Goal: Task Accomplishment & Management: Use online tool/utility

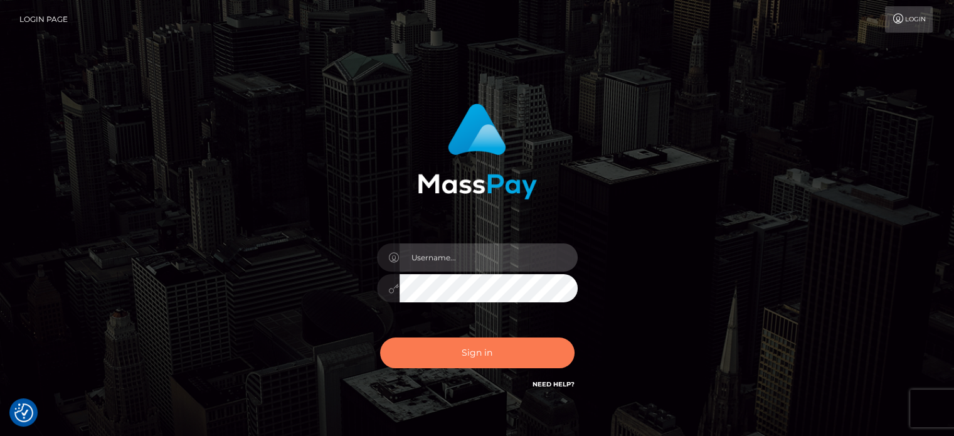
type input "kristy.ai"
click at [447, 358] on button "Sign in" at bounding box center [477, 352] width 194 height 31
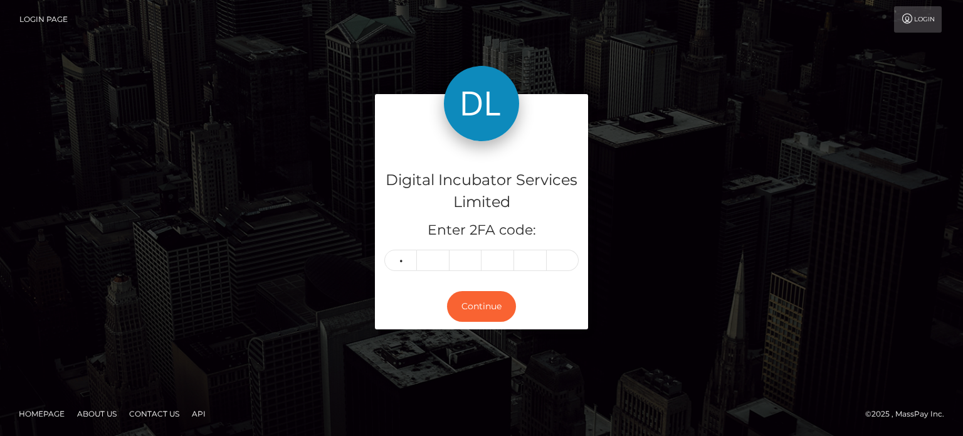
type input "4"
type input "7"
type input "1"
type input "0"
type input "1"
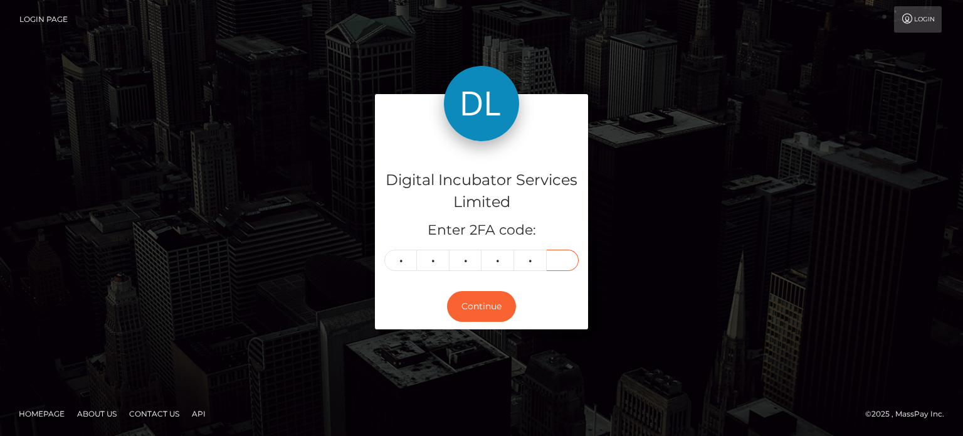
type input "5"
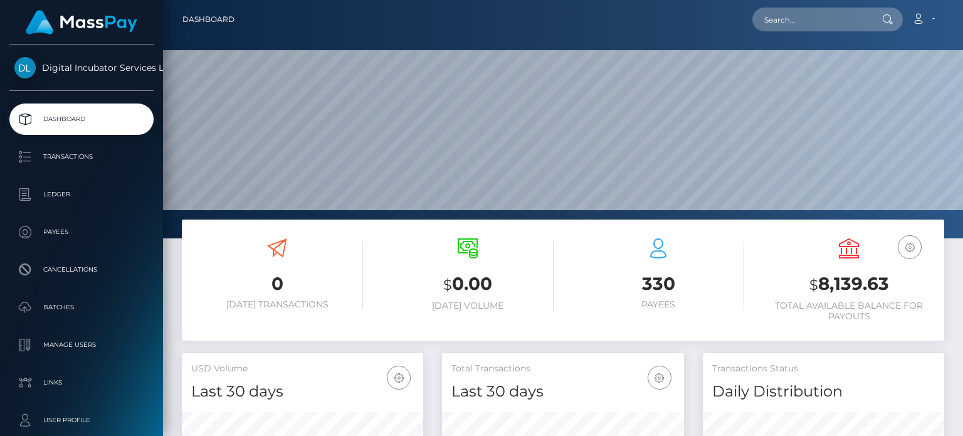
scroll to position [222, 241]
click at [820, 15] on input "text" at bounding box center [812, 20] width 118 height 24
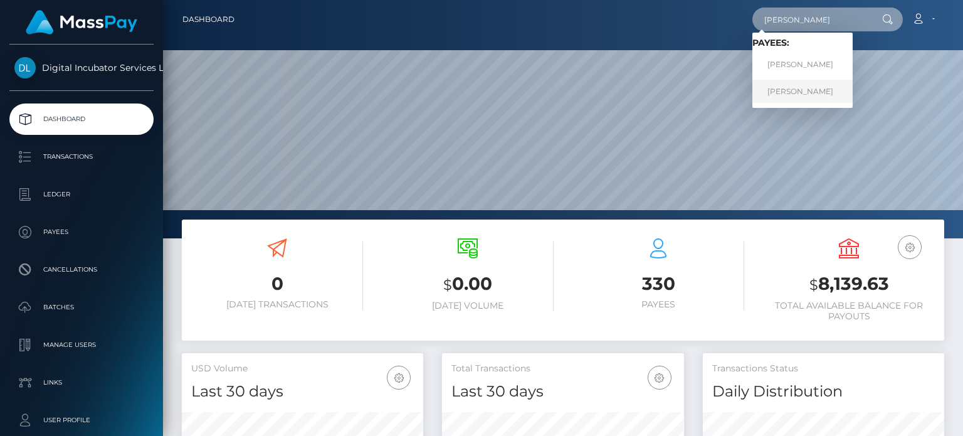
type input "[PERSON_NAME]"
click at [811, 89] on link "[PERSON_NAME]" at bounding box center [803, 91] width 100 height 23
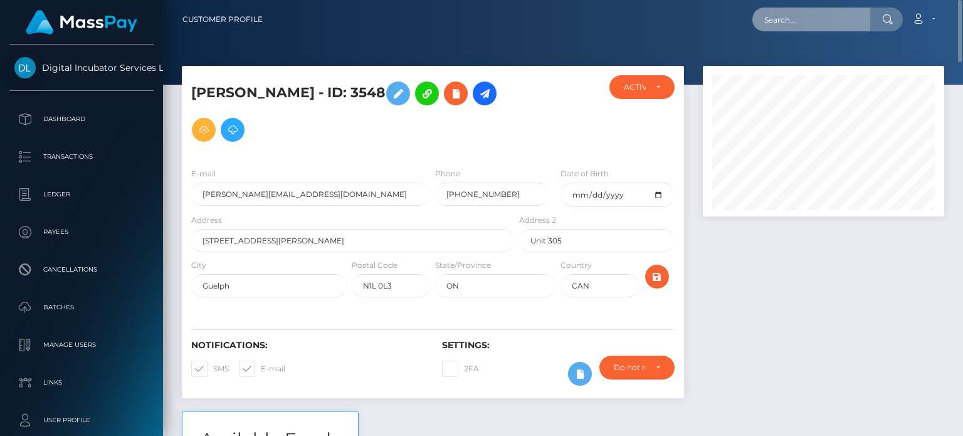
click at [766, 16] on input "text" at bounding box center [812, 20] width 118 height 24
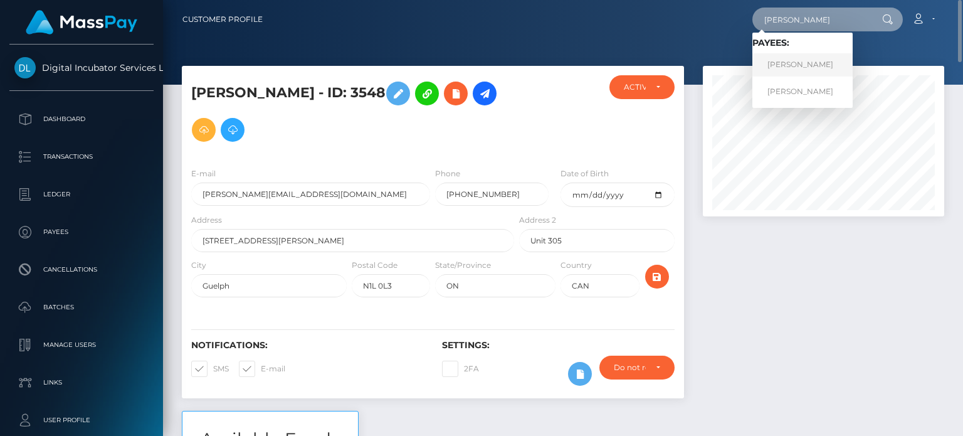
type input "[PERSON_NAME]"
click at [811, 57] on link "[PERSON_NAME]" at bounding box center [803, 64] width 100 height 23
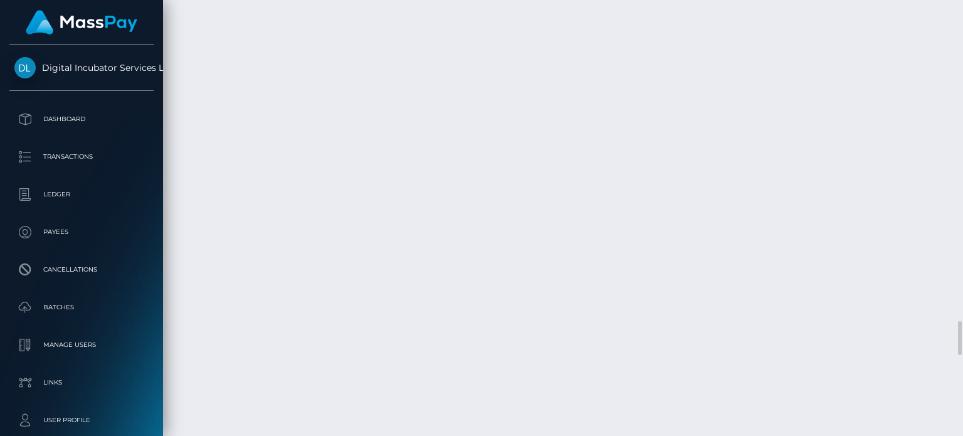
scroll to position [4265, 0]
drag, startPoint x: 403, startPoint y: 263, endPoint x: 307, endPoint y: 260, distance: 96.0
copy td "Inv 008-Ai 20250817"
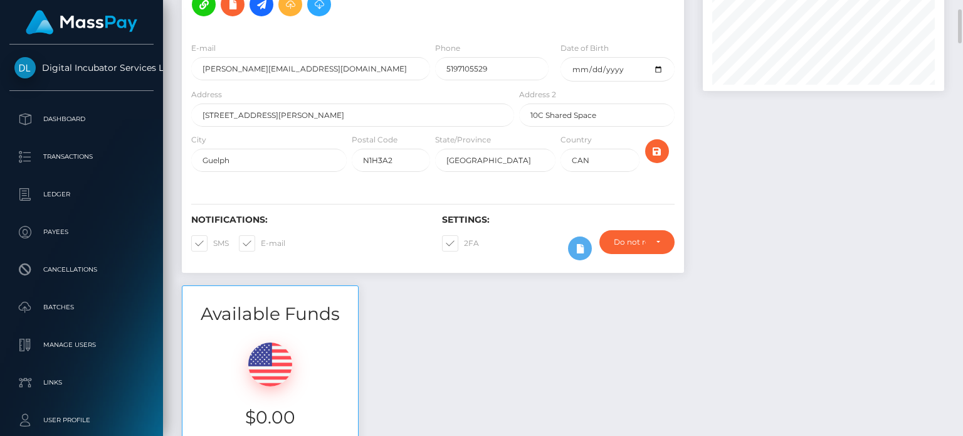
scroll to position [0, 0]
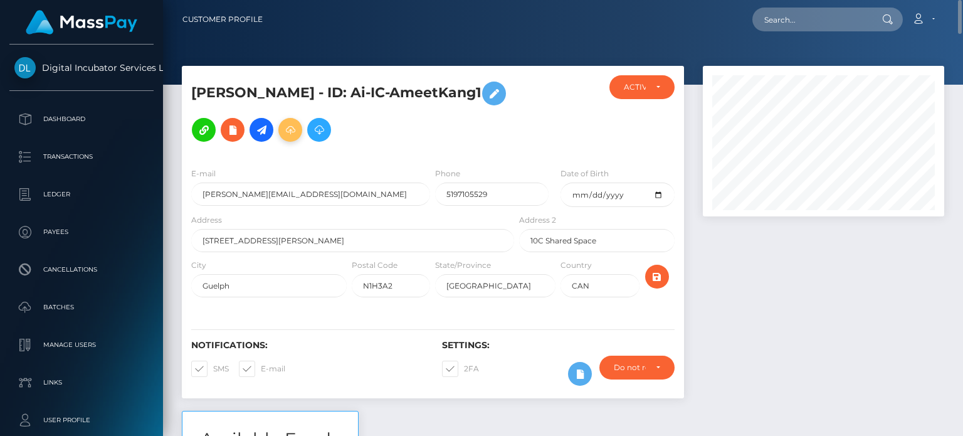
click at [283, 132] on icon at bounding box center [290, 130] width 15 height 16
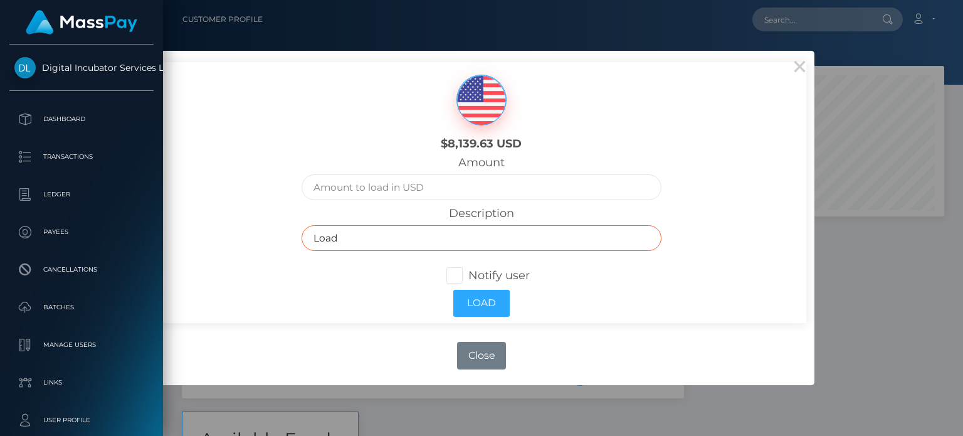
drag, startPoint x: 369, startPoint y: 238, endPoint x: 302, endPoint y: 236, distance: 67.8
click at [302, 236] on input "Load" at bounding box center [482, 238] width 360 height 26
paste input "Inv 008-Ai 20250817"
click at [349, 242] on input "Inv 008-Ai 20250817" at bounding box center [482, 238] width 360 height 26
click at [396, 238] on input "Inv 009-Ai 20250817" at bounding box center [482, 238] width 360 height 26
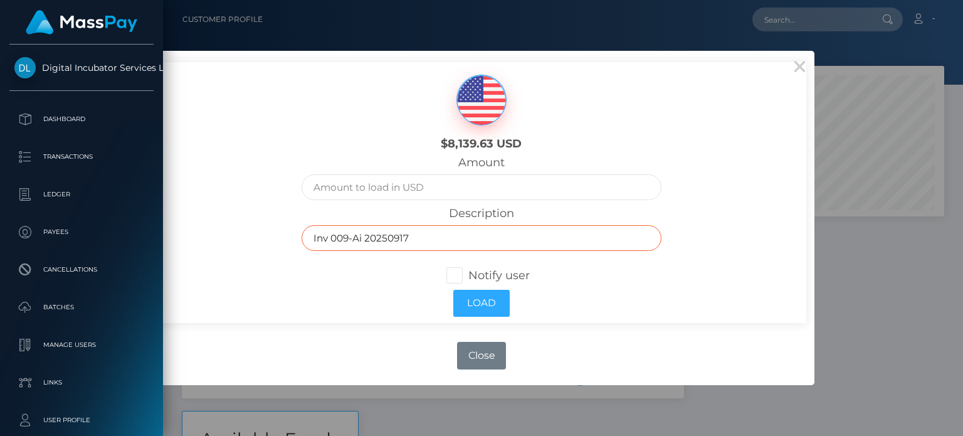
click at [405, 237] on input "Inv 009-Ai 20250917" at bounding box center [482, 238] width 360 height 26
type input "Inv 009-Ai 20250916"
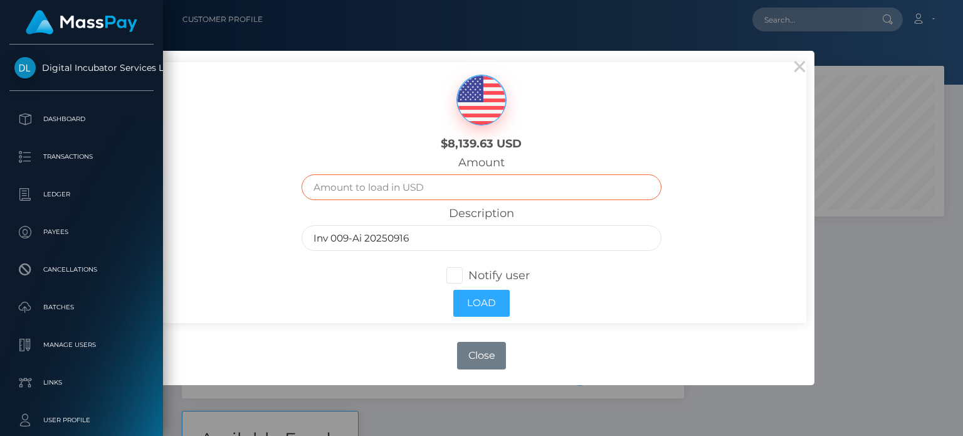
click at [361, 187] on input "text" at bounding box center [482, 187] width 360 height 26
type input "4000.00"
click at [469, 275] on span at bounding box center [469, 275] width 0 height 14
click at [459, 275] on input "Notify user" at bounding box center [460, 274] width 8 height 8
checkbox input "true"
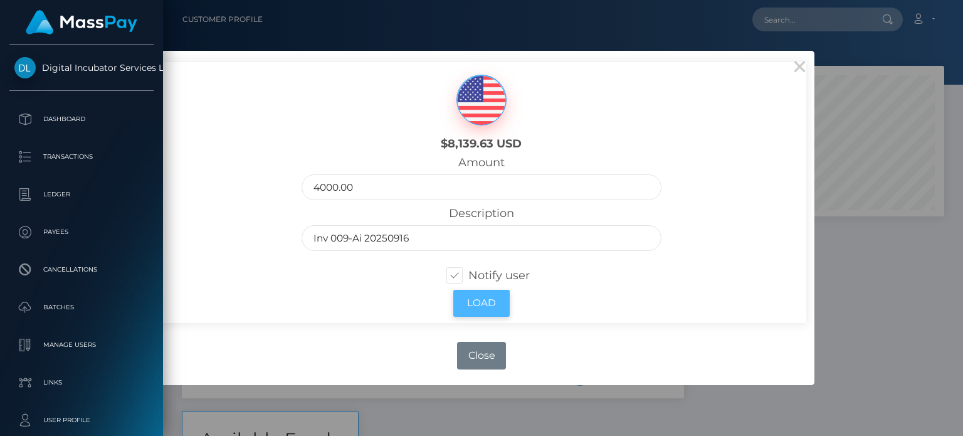
click at [475, 300] on button "Load" at bounding box center [482, 303] width 56 height 27
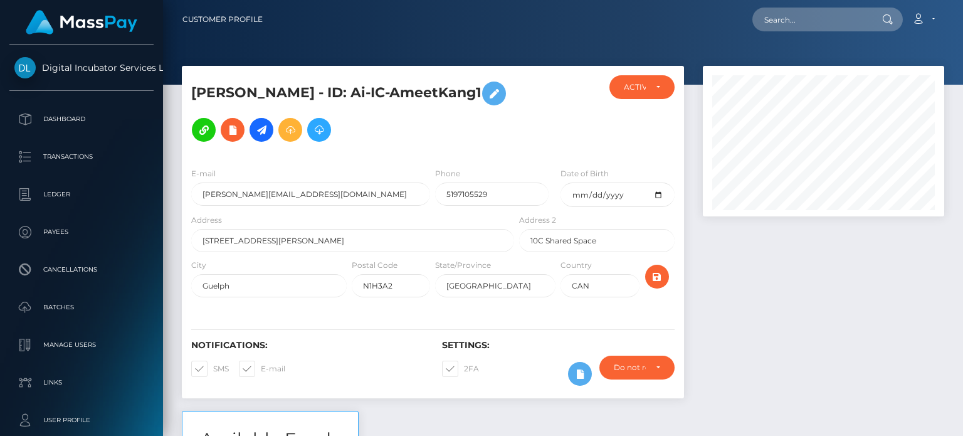
scroll to position [151, 241]
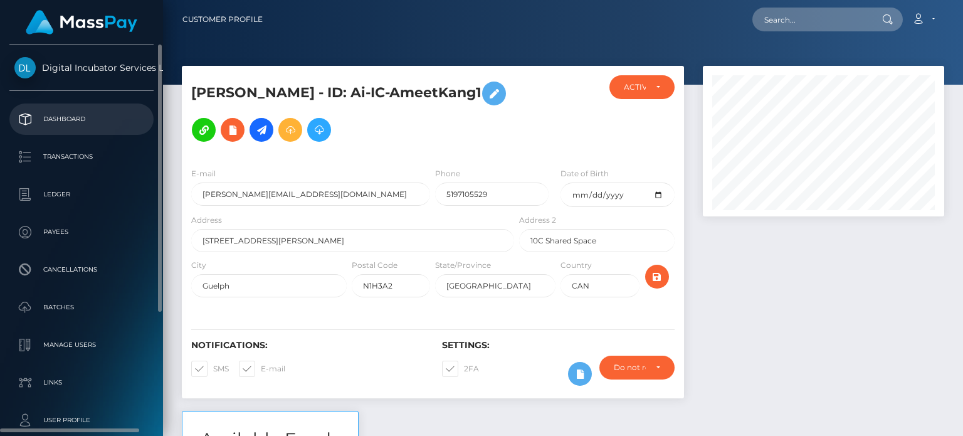
click at [48, 113] on p "Dashboard" at bounding box center [81, 119] width 134 height 19
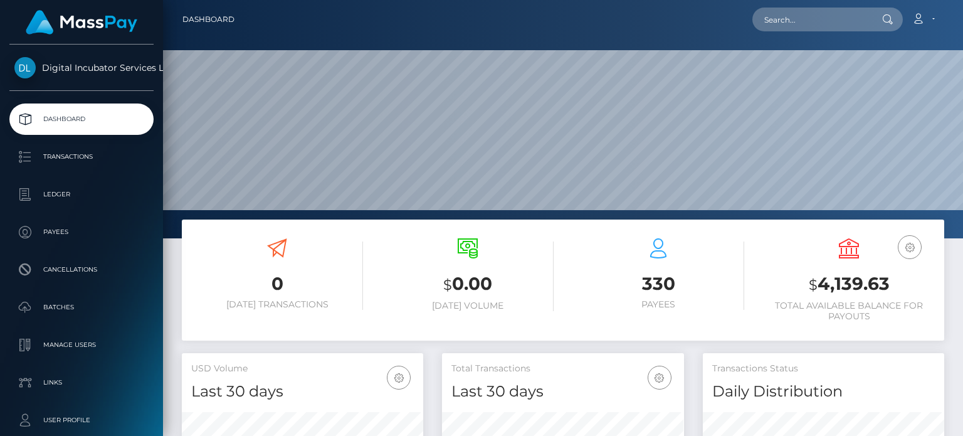
scroll to position [222, 241]
